Goal: Information Seeking & Learning: Check status

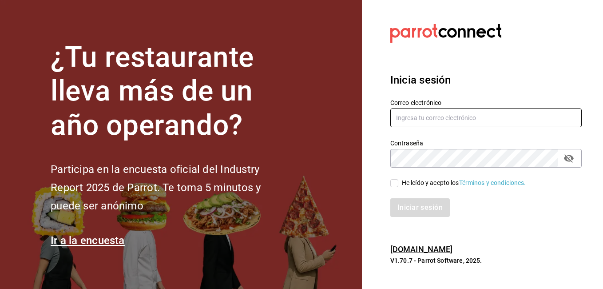
type input "[US_STATE][EMAIL_ADDRESS][PERSON_NAME][DOMAIN_NAME]"
click at [393, 182] on input "He leído y acepto los Términos y condiciones." at bounding box center [394, 183] width 8 height 8
checkbox input "true"
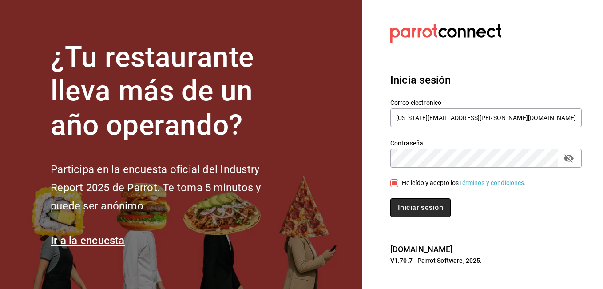
click at [419, 206] on button "Iniciar sesión" at bounding box center [420, 207] width 60 height 19
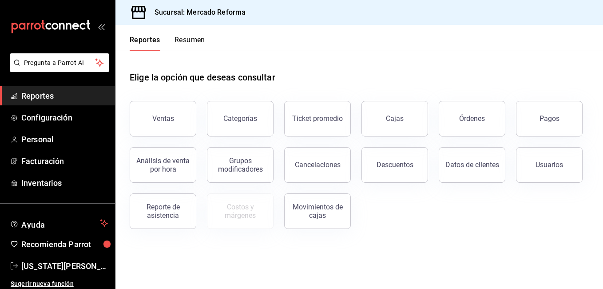
click at [537, 125] on button "Pagos" at bounding box center [549, 119] width 67 height 36
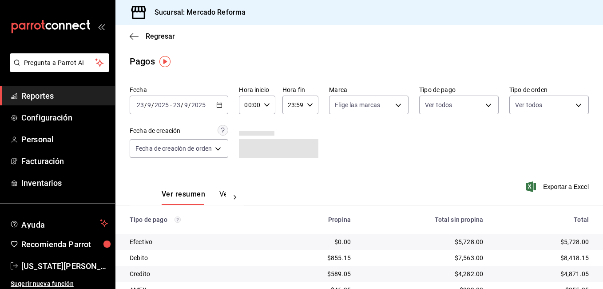
click at [221, 106] on icon "button" at bounding box center [219, 105] width 6 height 6
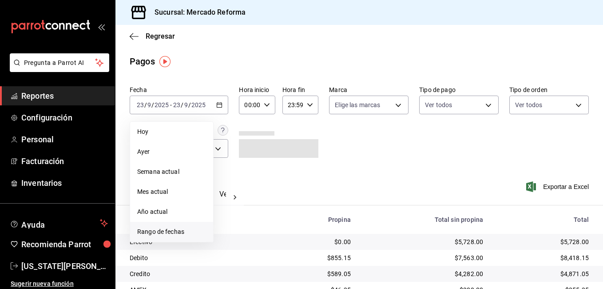
click at [177, 229] on span "Rango de fechas" at bounding box center [171, 231] width 69 height 9
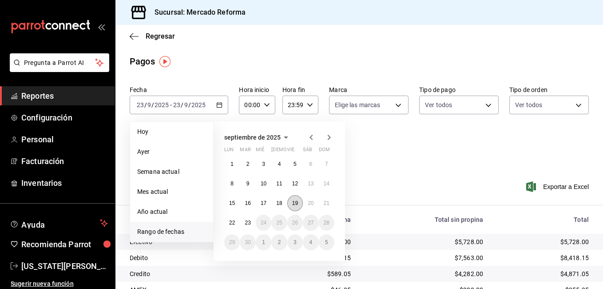
drag, startPoint x: 177, startPoint y: 229, endPoint x: 296, endPoint y: 201, distance: 122.2
click at [296, 201] on abbr "19" at bounding box center [295, 203] width 6 height 6
click at [310, 200] on abbr "20" at bounding box center [311, 203] width 6 height 6
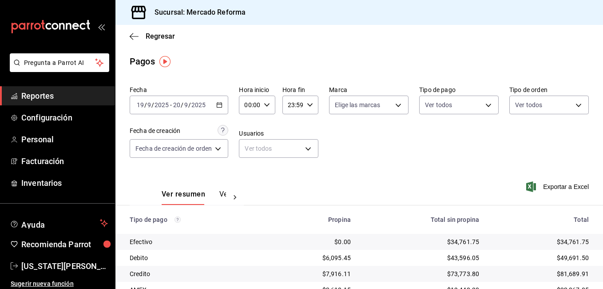
click at [266, 106] on \(Stroke\) "button" at bounding box center [266, 104] width 5 height 3
click at [249, 147] on span "05" at bounding box center [249, 145] width 4 height 7
type input "05:00"
click at [312, 104] on div at bounding box center [301, 144] width 603 height 289
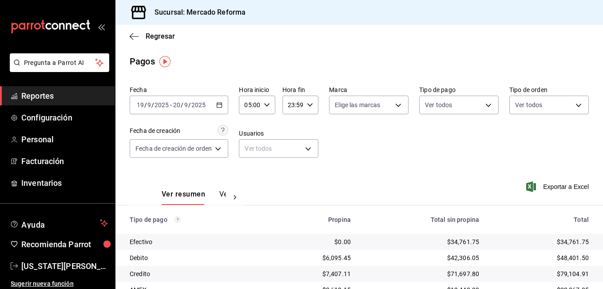
click at [311, 105] on icon "button" at bounding box center [310, 105] width 6 height 6
click at [289, 143] on span "05" at bounding box center [291, 145] width 4 height 7
type input "05:59"
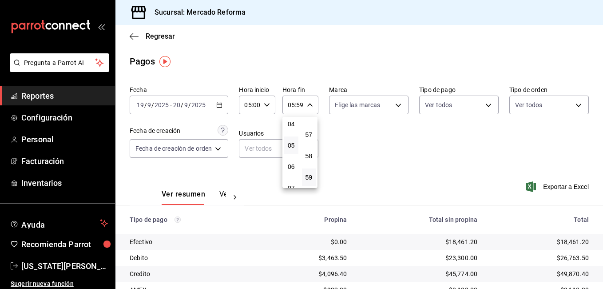
click at [598, 283] on div at bounding box center [301, 144] width 603 height 289
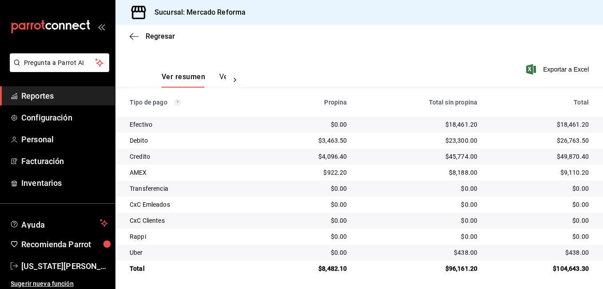
scroll to position [119, 0]
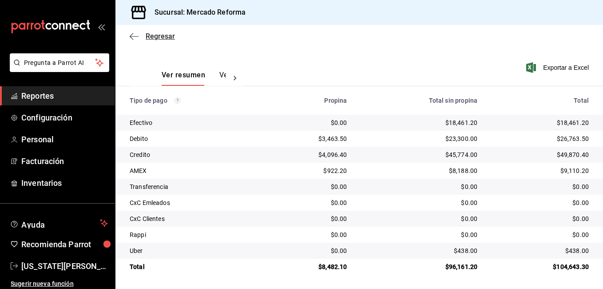
click at [134, 37] on icon "button" at bounding box center [134, 36] width 9 height 8
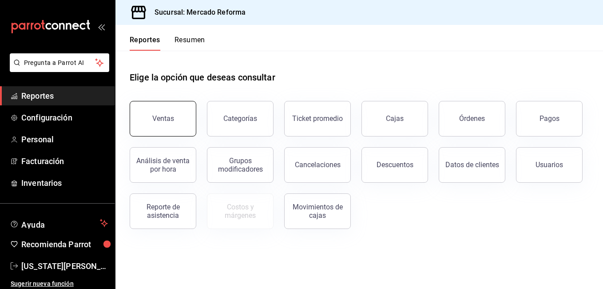
click at [171, 120] on div "Ventas" at bounding box center [163, 118] width 22 height 8
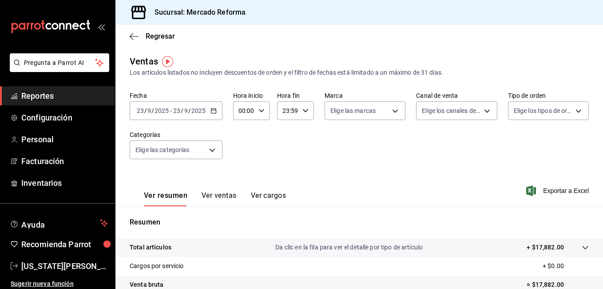
click at [214, 111] on icon "button" at bounding box center [213, 110] width 6 height 6
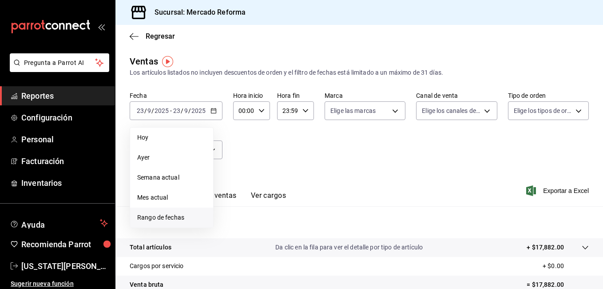
click at [151, 217] on span "Rango de fechas" at bounding box center [171, 217] width 69 height 9
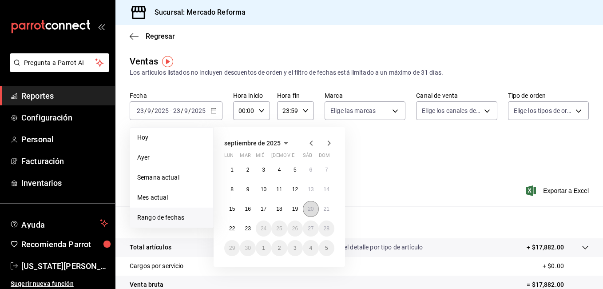
click at [309, 211] on abbr "20" at bounding box center [311, 209] width 6 height 6
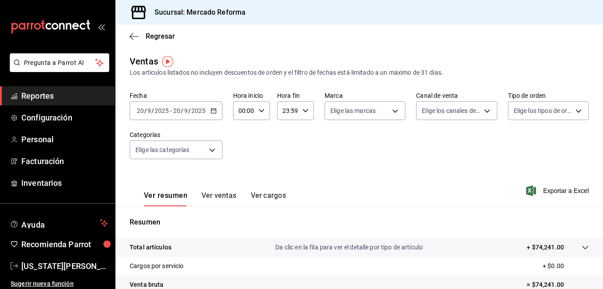
click at [262, 111] on icon "button" at bounding box center [261, 110] width 6 height 6
click at [241, 150] on span "05" at bounding box center [242, 150] width 4 height 7
type input "05:00"
click at [304, 109] on div at bounding box center [301, 144] width 603 height 289
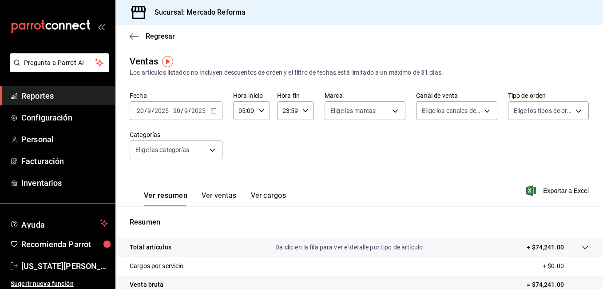
click at [303, 111] on icon "button" at bounding box center [305, 110] width 6 height 6
click at [285, 151] on span "05" at bounding box center [285, 150] width 4 height 7
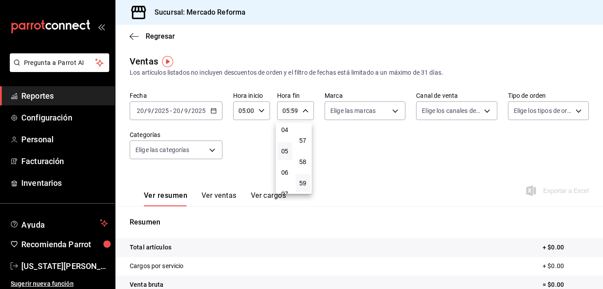
click at [366, 184] on div at bounding box center [301, 144] width 603 height 289
click at [212, 110] on icon "button" at bounding box center [213, 110] width 6 height 6
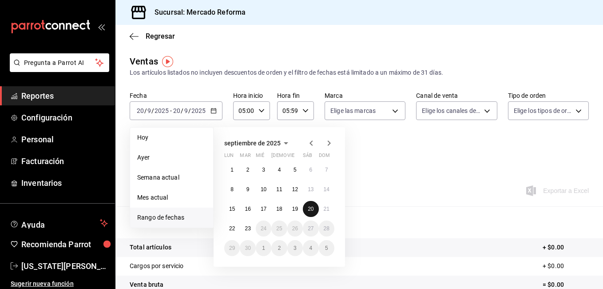
click at [310, 208] on abbr "20" at bounding box center [311, 209] width 6 height 6
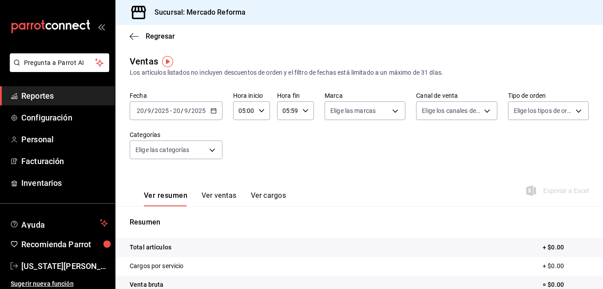
click at [263, 108] on icon "button" at bounding box center [261, 110] width 6 height 6
click at [240, 130] on span "05" at bounding box center [242, 133] width 4 height 7
click at [316, 148] on div at bounding box center [301, 144] width 603 height 289
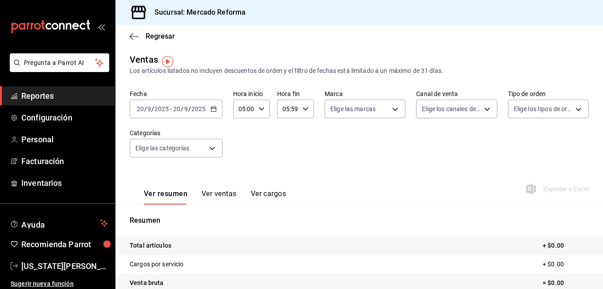
scroll to position [0, 0]
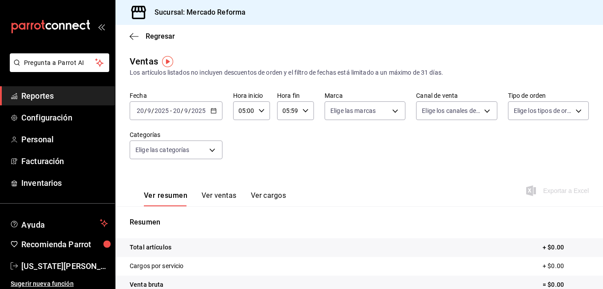
click at [303, 110] on \(Stroke\) "button" at bounding box center [305, 110] width 5 height 3
click at [285, 153] on span "06" at bounding box center [285, 154] width 4 height 7
click at [287, 134] on span "05" at bounding box center [285, 133] width 4 height 7
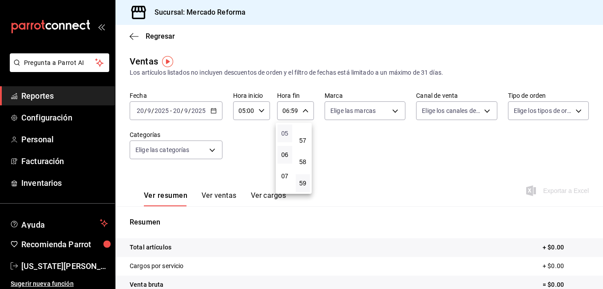
type input "05:59"
click at [600, 281] on div at bounding box center [301, 144] width 603 height 289
click at [600, 281] on div "00 01 02 03 04 05 06 07 08 09 10 11 12 13 14 15 16 17 18 19 20 21 22 23 00 01 0…" at bounding box center [301, 146] width 603 height 286
click at [212, 110] on icon "button" at bounding box center [213, 110] width 6 height 6
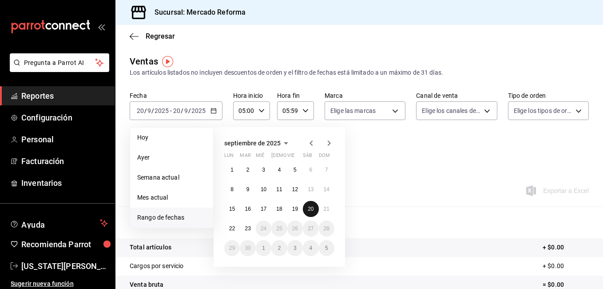
click at [313, 209] on button "20" at bounding box center [311, 209] width 16 height 16
click at [313, 208] on abbr "20" at bounding box center [311, 209] width 6 height 6
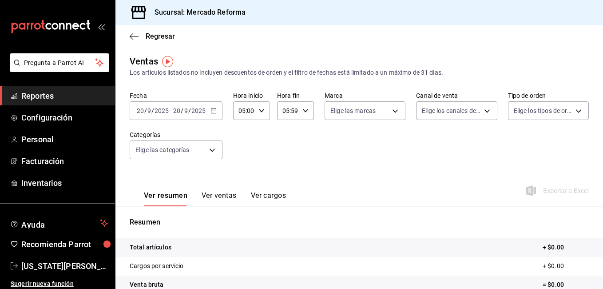
click at [214, 111] on icon "button" at bounding box center [213, 110] width 6 height 6
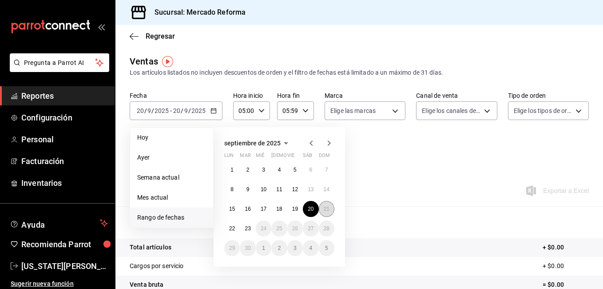
click at [324, 208] on abbr "21" at bounding box center [327, 209] width 6 height 6
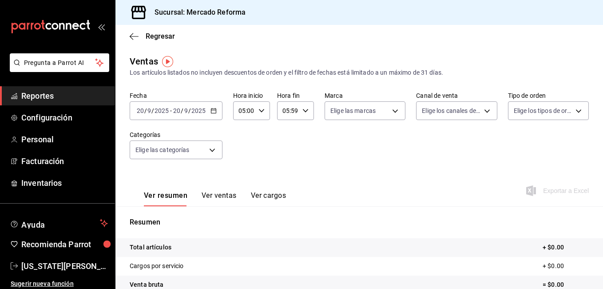
drag, startPoint x: 389, startPoint y: 183, endPoint x: 382, endPoint y: 182, distance: 6.9
click at [385, 182] on div "Ver resumen Ver ventas Ver cargos Exportar a Excel" at bounding box center [359, 188] width 488 height 36
click at [213, 112] on icon "button" at bounding box center [213, 110] width 6 height 6
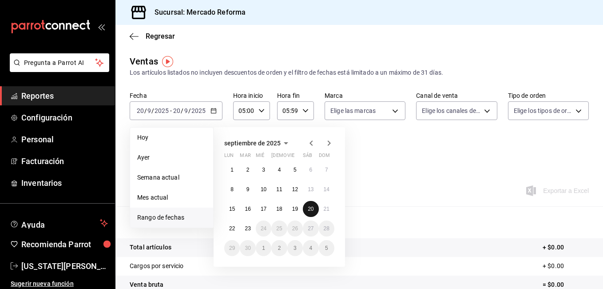
click at [311, 209] on abbr "20" at bounding box center [311, 209] width 6 height 6
click at [322, 208] on button "21" at bounding box center [327, 209] width 16 height 16
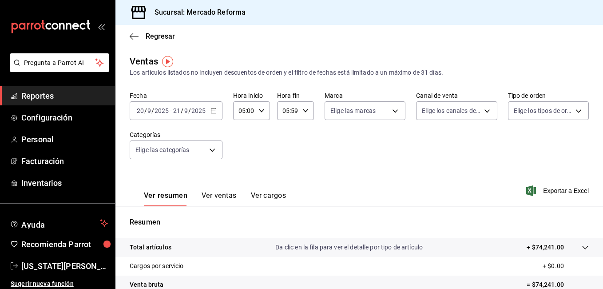
drag, startPoint x: 56, startPoint y: 93, endPoint x: 105, endPoint y: 98, distance: 49.6
click at [56, 93] on span "Reportes" at bounding box center [64, 96] width 87 height 12
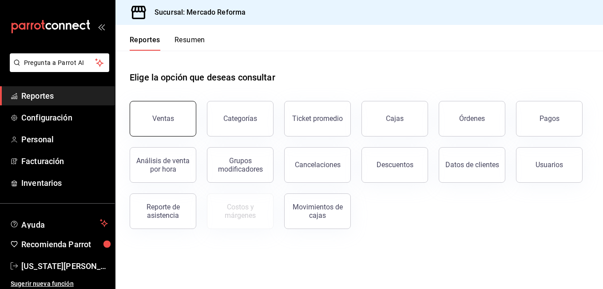
click at [175, 115] on button "Ventas" at bounding box center [163, 119] width 67 height 36
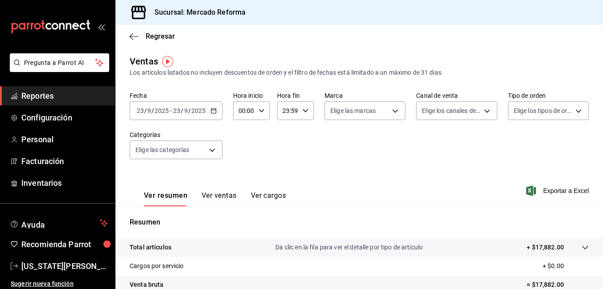
click at [45, 97] on span "Reportes" at bounding box center [64, 96] width 87 height 12
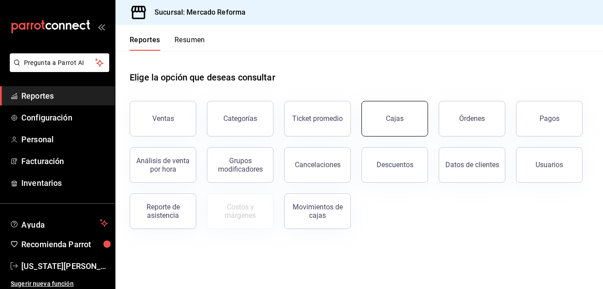
click at [393, 115] on div "Cajas" at bounding box center [395, 118] width 18 height 11
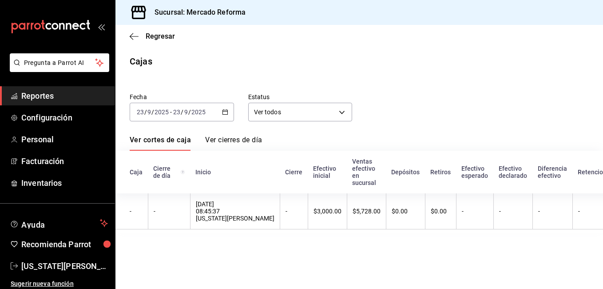
click at [49, 95] on span "Reportes" at bounding box center [64, 96] width 87 height 12
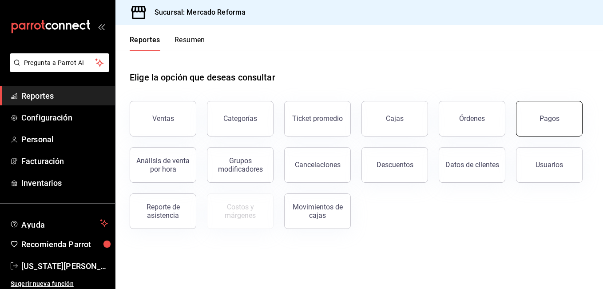
click at [555, 125] on button "Pagos" at bounding box center [549, 119] width 67 height 36
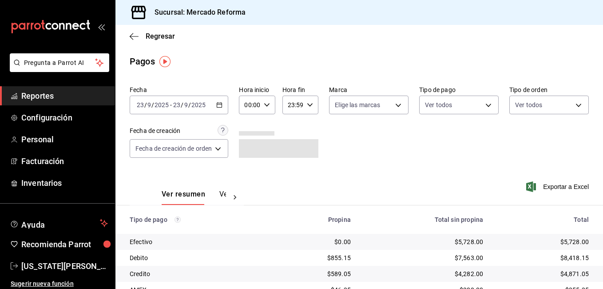
click at [222, 104] on \(Stroke\) "button" at bounding box center [219, 104] width 5 height 0
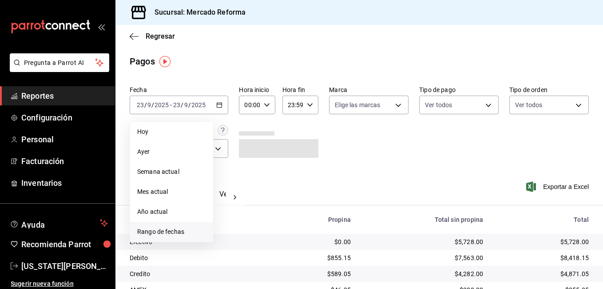
click at [173, 230] on span "Rango de fechas" at bounding box center [171, 231] width 69 height 9
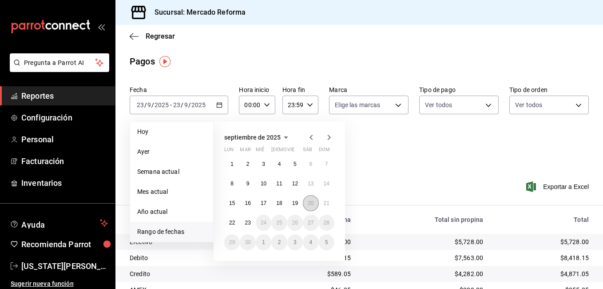
click at [313, 201] on abbr "20" at bounding box center [311, 203] width 6 height 6
click at [328, 201] on abbr "21" at bounding box center [327, 203] width 6 height 6
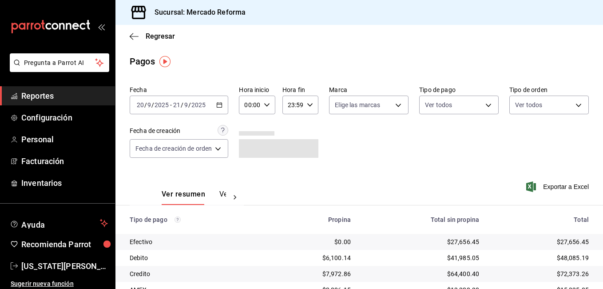
click at [266, 103] on icon "button" at bounding box center [267, 105] width 6 height 6
click at [247, 148] on span "05" at bounding box center [249, 145] width 4 height 7
type input "05:00"
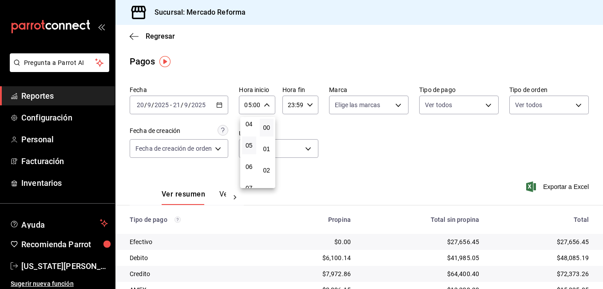
click at [313, 104] on div at bounding box center [301, 144] width 603 height 289
click at [312, 103] on icon "button" at bounding box center [310, 105] width 6 height 6
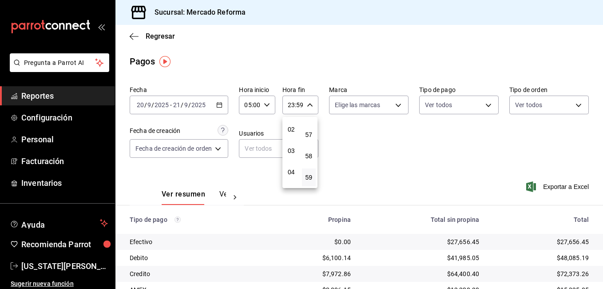
scroll to position [85, 0]
click at [289, 149] on span "05" at bounding box center [291, 148] width 4 height 7
type input "05:59"
click at [601, 282] on div at bounding box center [301, 144] width 603 height 289
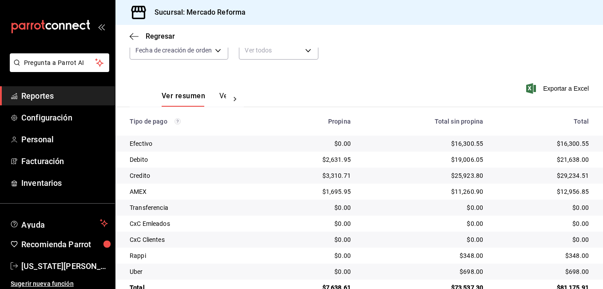
scroll to position [119, 0]
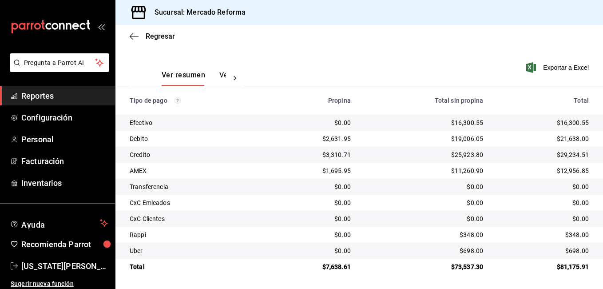
click at [61, 94] on span "Reportes" at bounding box center [64, 96] width 87 height 12
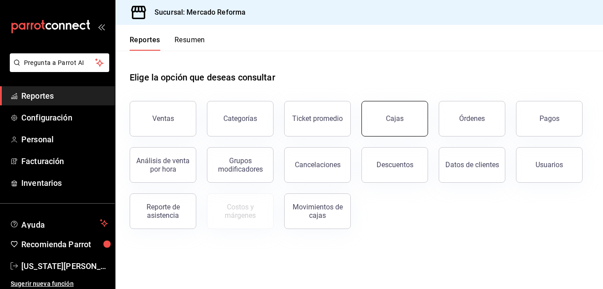
click at [378, 119] on link "Cajas" at bounding box center [394, 119] width 67 height 36
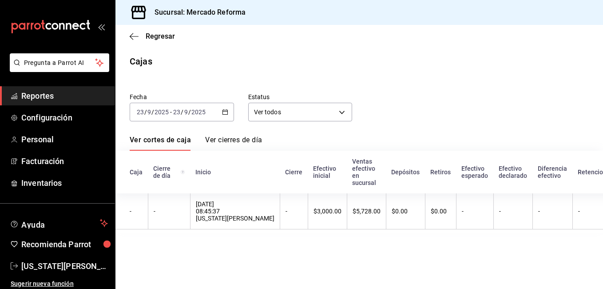
click at [38, 95] on span "Reportes" at bounding box center [64, 96] width 87 height 12
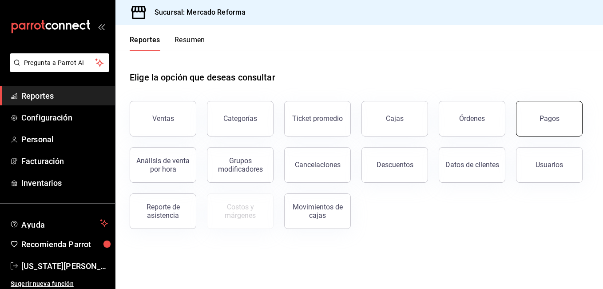
click at [547, 115] on div "Pagos" at bounding box center [549, 118] width 20 height 8
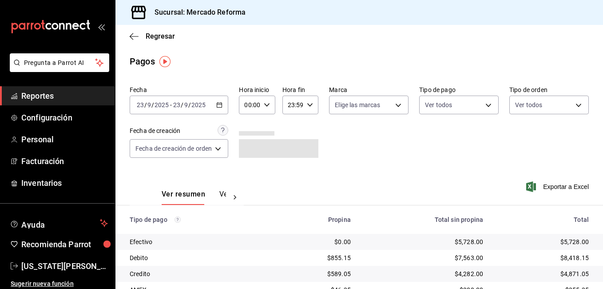
click at [222, 102] on icon "button" at bounding box center [219, 105] width 6 height 6
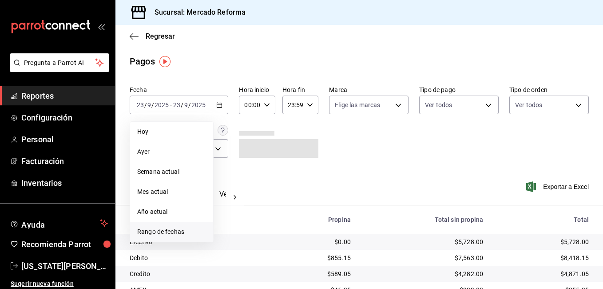
click at [160, 227] on span "Rango de fechas" at bounding box center [171, 231] width 69 height 9
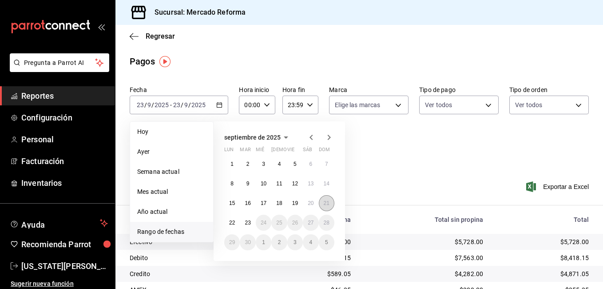
click at [324, 204] on abbr "21" at bounding box center [327, 203] width 6 height 6
click at [233, 218] on button "22" at bounding box center [232, 222] width 16 height 16
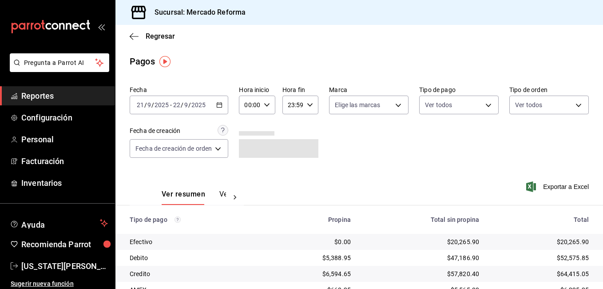
click at [264, 105] on icon "button" at bounding box center [267, 105] width 6 height 6
click at [247, 147] on span "05" at bounding box center [249, 145] width 4 height 7
type input "05:00"
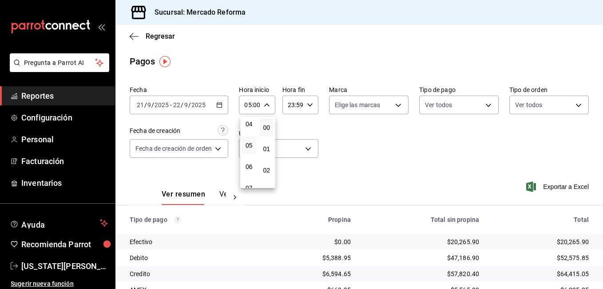
click at [309, 104] on div at bounding box center [301, 144] width 603 height 289
click at [308, 104] on icon "button" at bounding box center [310, 105] width 6 height 6
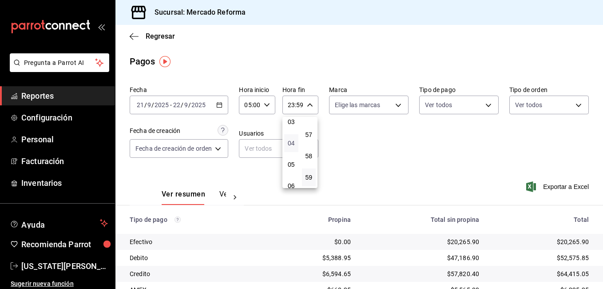
scroll to position [85, 0]
click at [289, 150] on span "05" at bounding box center [291, 148] width 4 height 7
type input "05:59"
click at [598, 281] on div at bounding box center [301, 144] width 603 height 289
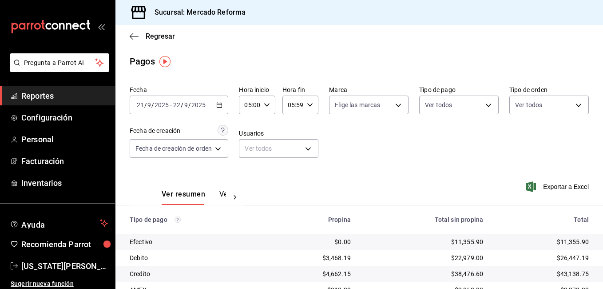
click at [595, 281] on div at bounding box center [301, 144] width 603 height 289
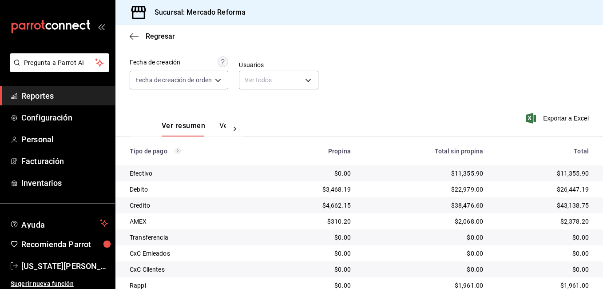
scroll to position [71, 0]
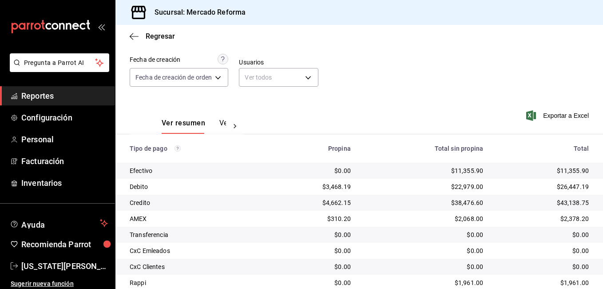
click at [48, 91] on span "Reportes" at bounding box center [64, 96] width 87 height 12
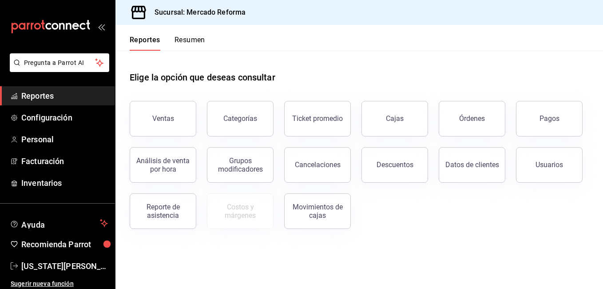
click at [453, 113] on button "Órdenes" at bounding box center [472, 119] width 67 height 36
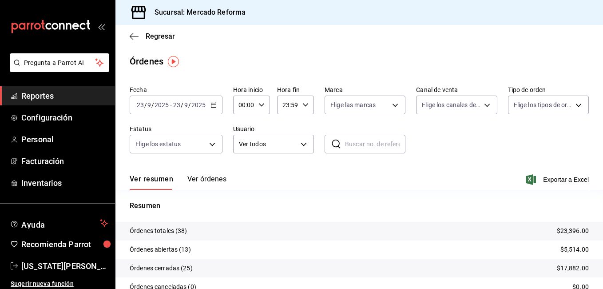
click at [42, 94] on span "Reportes" at bounding box center [64, 96] width 87 height 12
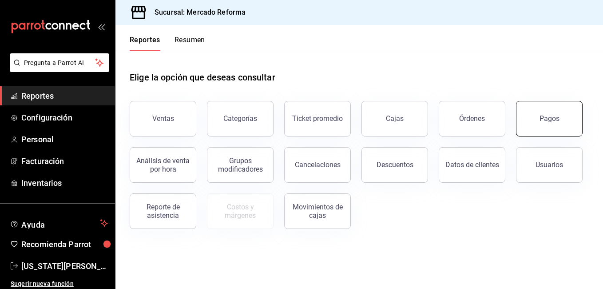
click at [535, 120] on button "Pagos" at bounding box center [549, 119] width 67 height 36
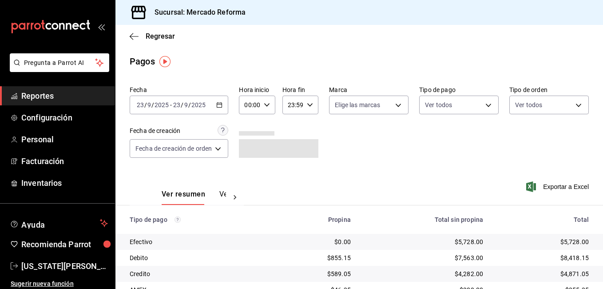
click at [218, 102] on icon "button" at bounding box center [219, 105] width 6 height 6
click at [221, 102] on icon "button" at bounding box center [219, 105] width 6 height 6
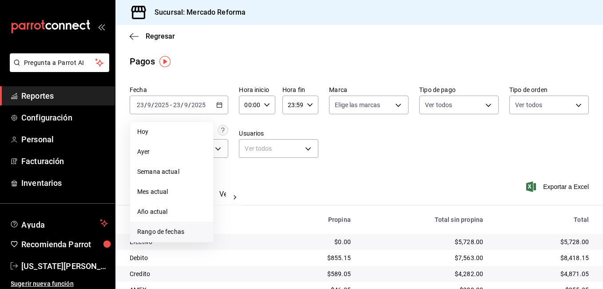
click at [162, 234] on span "Rango de fechas" at bounding box center [171, 231] width 69 height 9
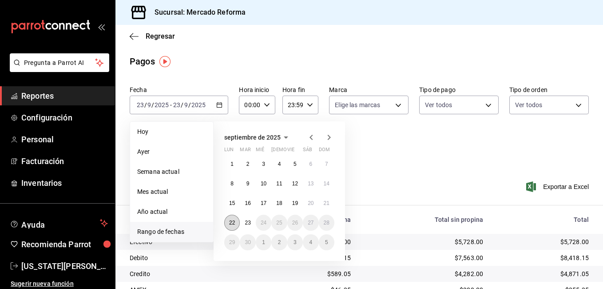
click at [232, 221] on abbr "22" at bounding box center [232, 222] width 6 height 6
click at [243, 220] on button "23" at bounding box center [248, 222] width 16 height 16
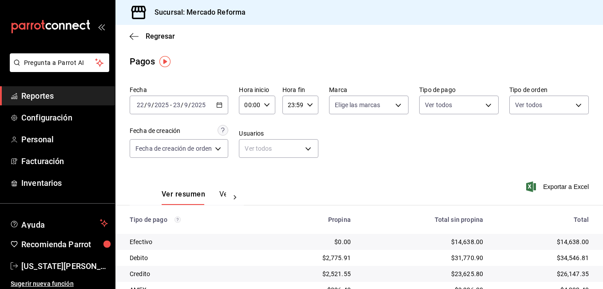
click at [267, 106] on \(Stroke\) "button" at bounding box center [266, 104] width 5 height 3
click at [250, 143] on span "05" at bounding box center [249, 145] width 4 height 7
type input "05:00"
click at [309, 103] on div at bounding box center [301, 144] width 603 height 289
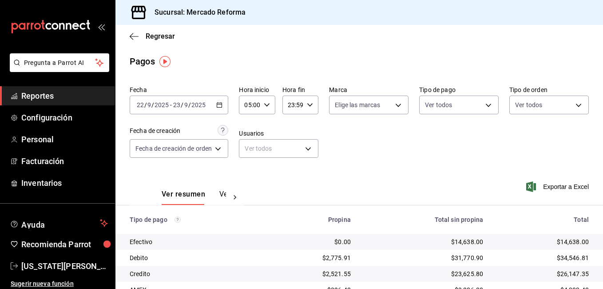
click at [307, 103] on icon "button" at bounding box center [310, 105] width 6 height 6
click at [291, 146] on span "05" at bounding box center [291, 148] width 4 height 7
type input "05:59"
click at [599, 282] on div at bounding box center [301, 144] width 603 height 289
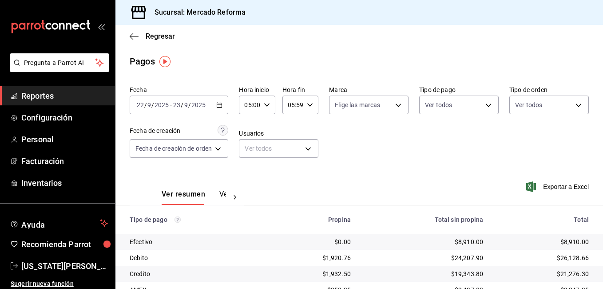
click at [599, 282] on div at bounding box center [301, 144] width 603 height 289
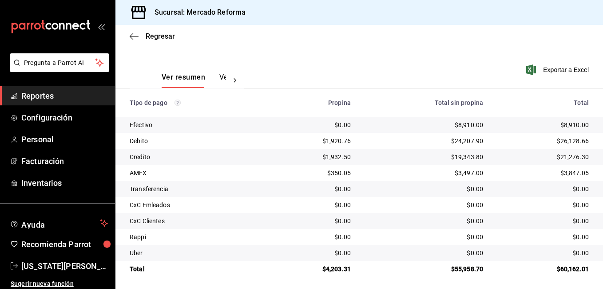
scroll to position [119, 0]
